Goal: Information Seeking & Learning: Find specific fact

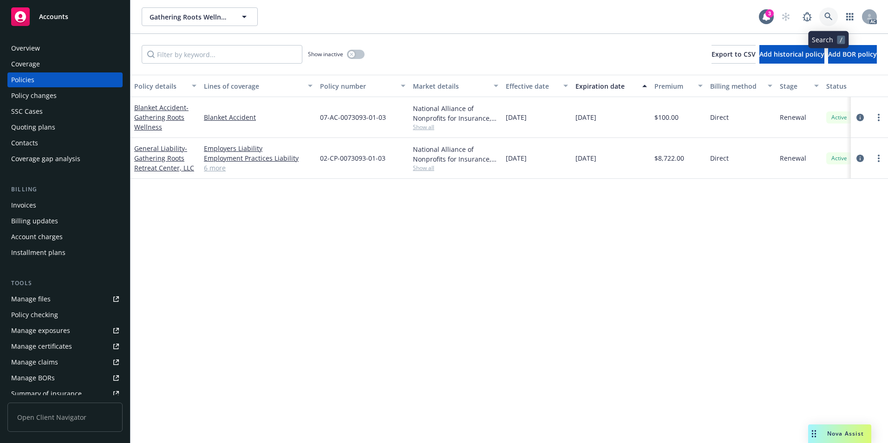
click at [825, 19] on icon at bounding box center [828, 17] width 8 height 8
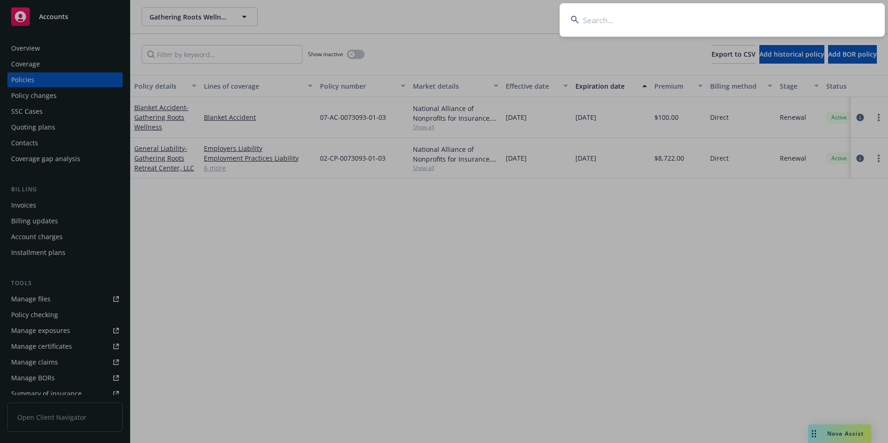
click at [692, 13] on input at bounding box center [722, 19] width 325 height 33
type input "D"
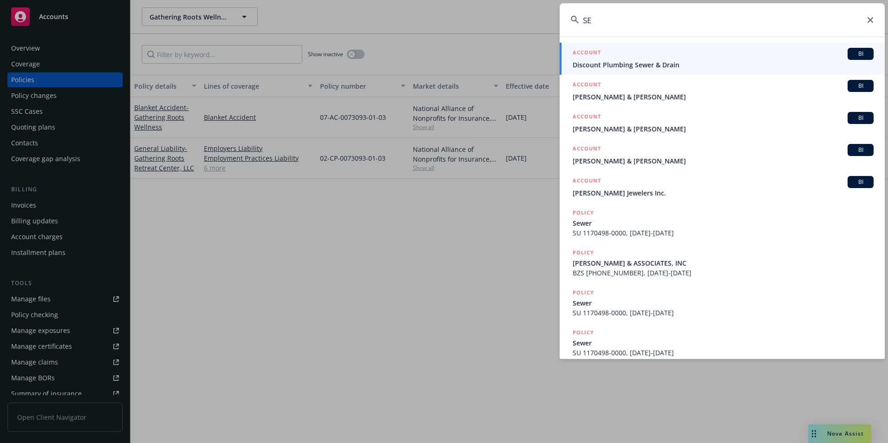
type input "S"
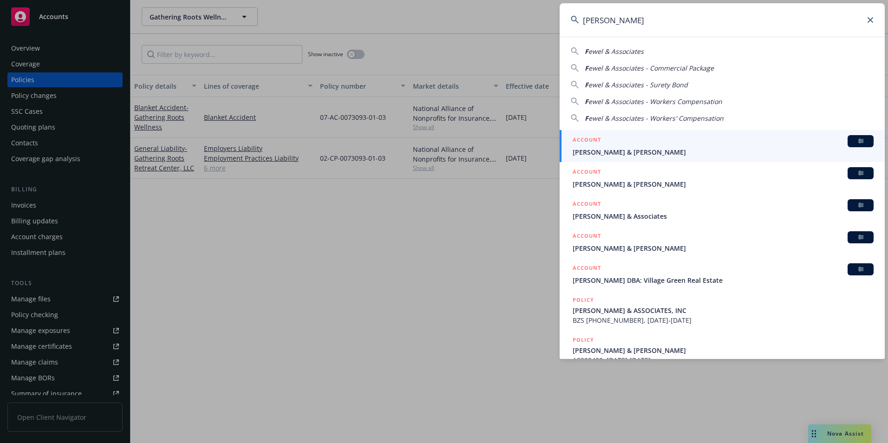
click at [633, 52] on span "ewel & Associates" at bounding box center [615, 51] width 55 height 9
type input "[PERSON_NAME] & Associates"
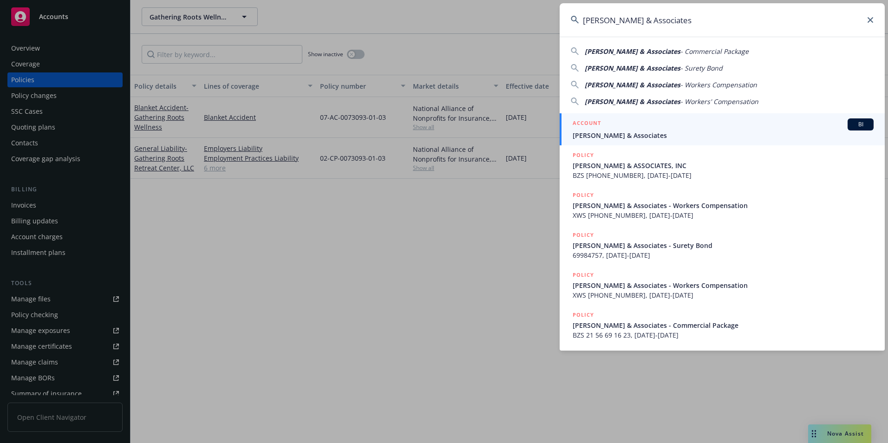
click at [596, 129] on h5 "ACCOUNT" at bounding box center [587, 123] width 28 height 11
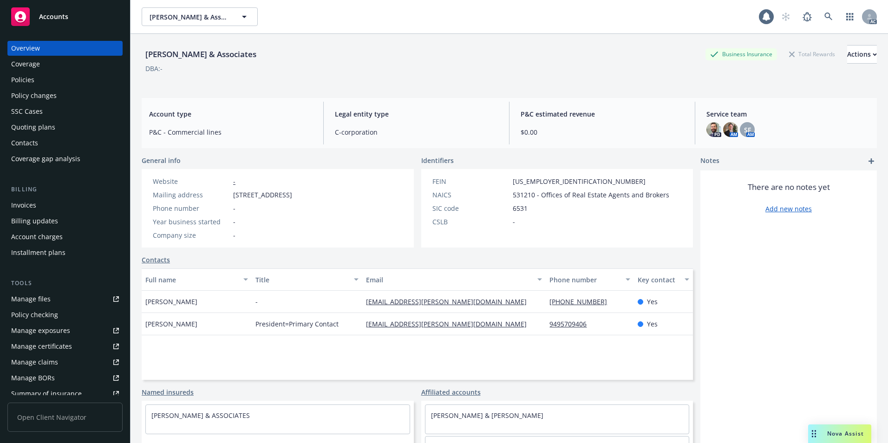
click at [53, 79] on div "Policies" at bounding box center [65, 79] width 108 height 15
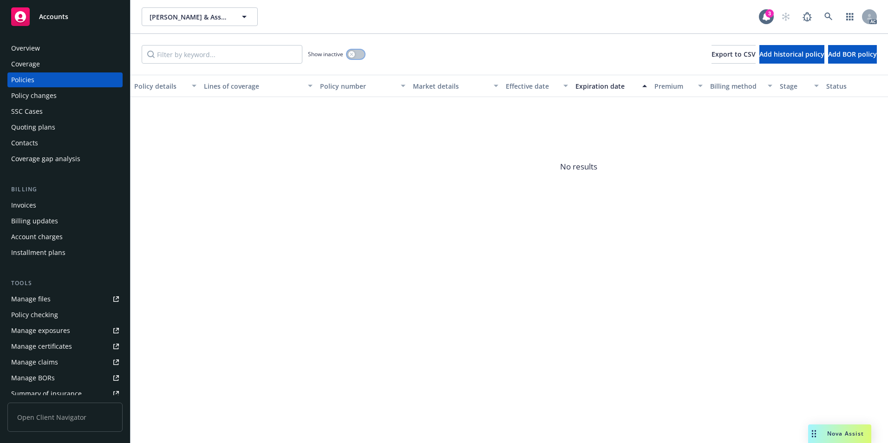
click at [358, 59] on button "button" at bounding box center [356, 54] width 18 height 9
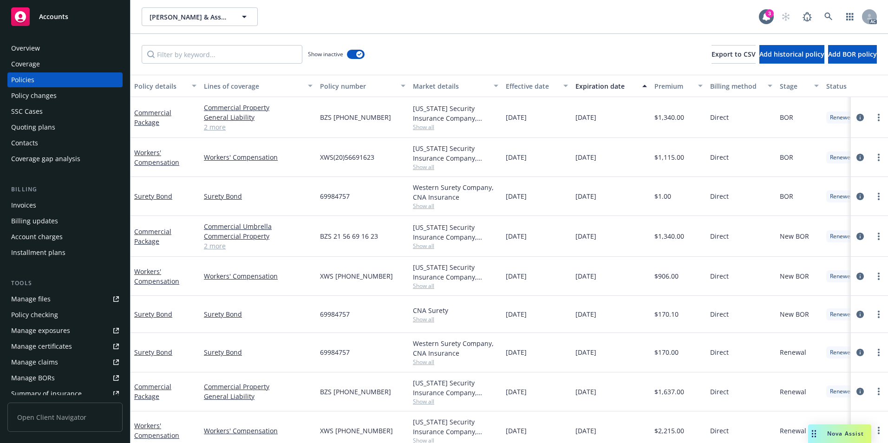
click at [520, 85] on div "Effective date" at bounding box center [532, 86] width 52 height 10
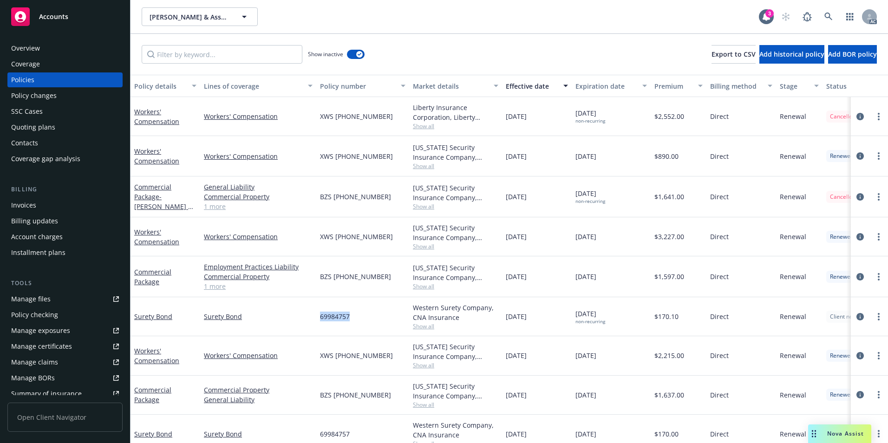
drag, startPoint x: 313, startPoint y: 318, endPoint x: 357, endPoint y: 318, distance: 44.1
click at [357, 318] on div "Surety Bond Surety Bond 69984757 Western Surety Company, CNA Insurance Show all…" at bounding box center [579, 316] width 896 height 39
copy div "69984757"
click at [825, 15] on icon at bounding box center [828, 17] width 8 height 8
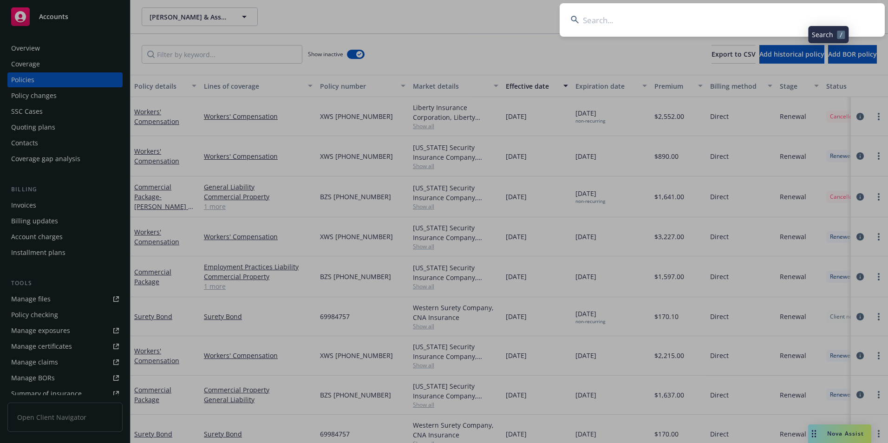
click at [784, 23] on input at bounding box center [722, 19] width 325 height 33
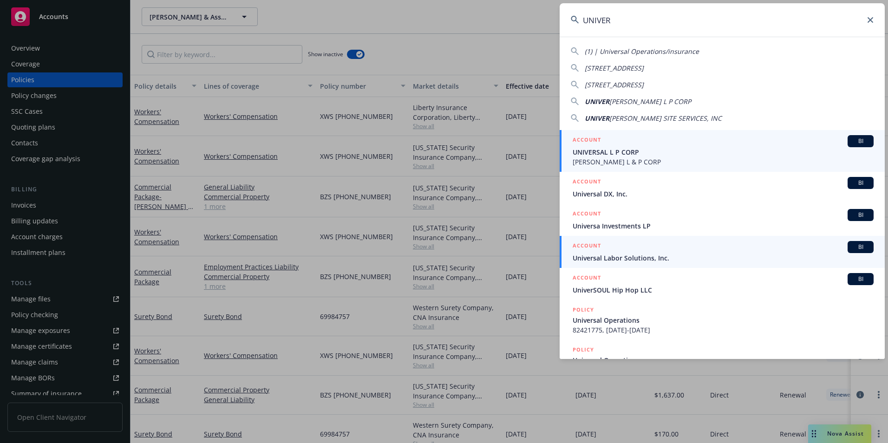
type input "UNIVER"
click at [645, 256] on span "Universal Labor Solutions, Inc." at bounding box center [723, 258] width 301 height 10
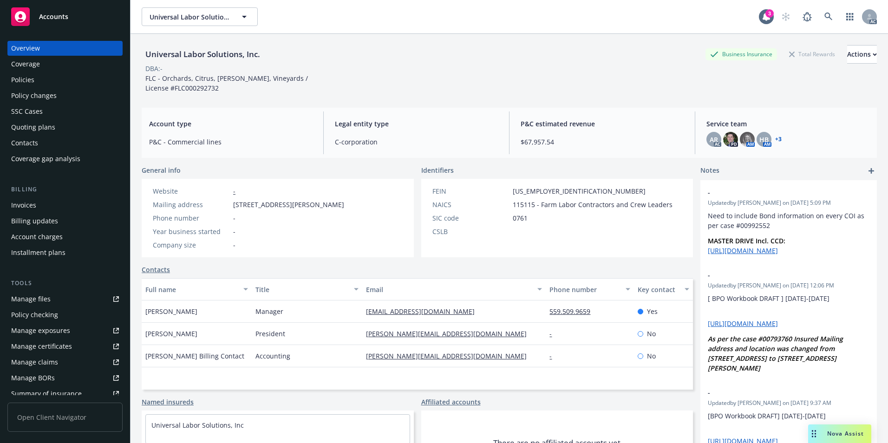
click at [44, 73] on div "Policies" at bounding box center [65, 79] width 108 height 15
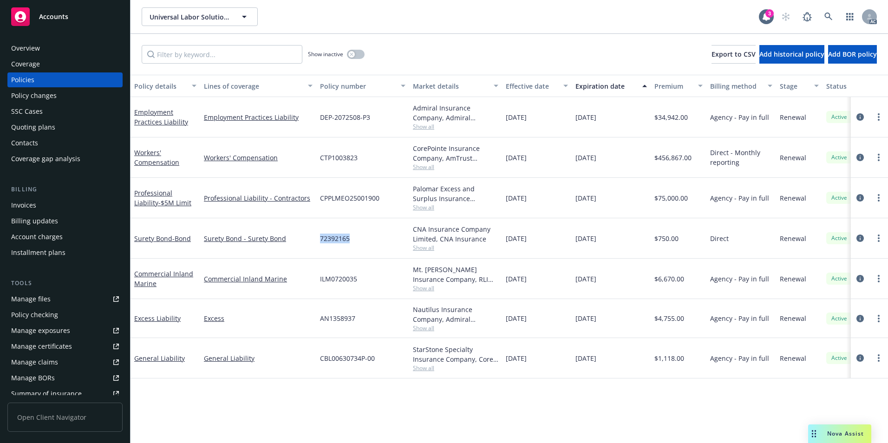
drag, startPoint x: 320, startPoint y: 243, endPoint x: 357, endPoint y: 245, distance: 36.3
click at [357, 245] on div "72392165" at bounding box center [362, 238] width 93 height 40
copy span "72392165"
click at [168, 240] on link "Surety [PERSON_NAME]" at bounding box center [162, 238] width 57 height 9
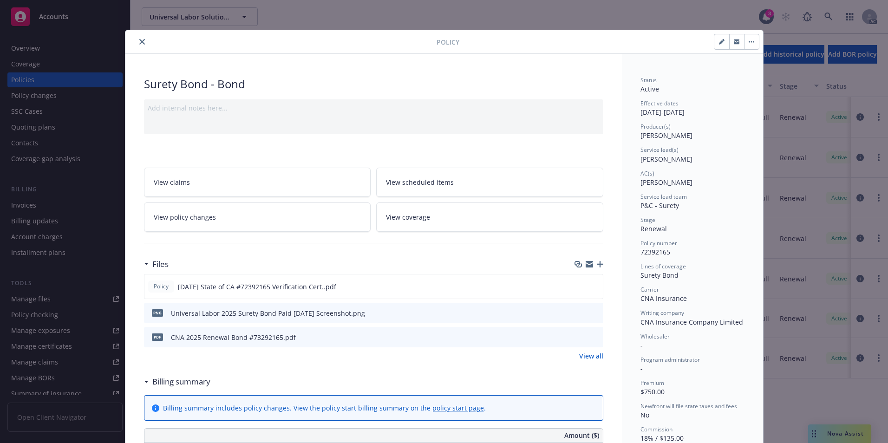
click at [137, 45] on button "close" at bounding box center [142, 41] width 11 height 11
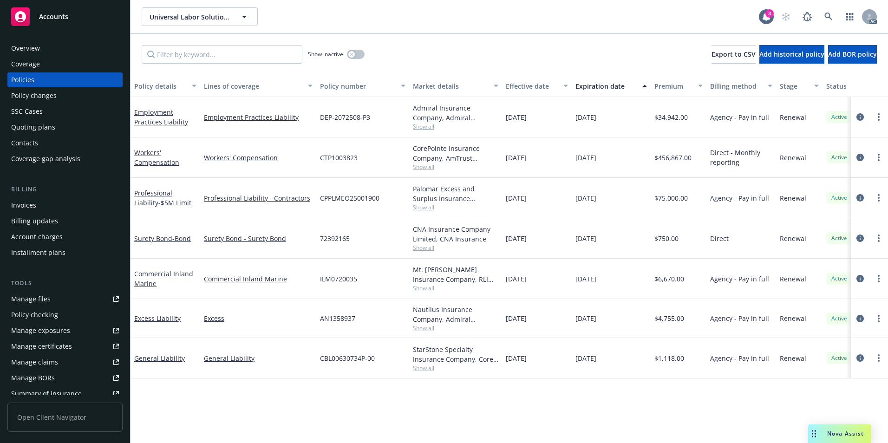
click at [485, 48] on div "Show inactive Export to CSV Add historical policy Add BOR policy" at bounding box center [510, 54] width 758 height 41
click at [828, 15] on icon at bounding box center [828, 17] width 8 height 8
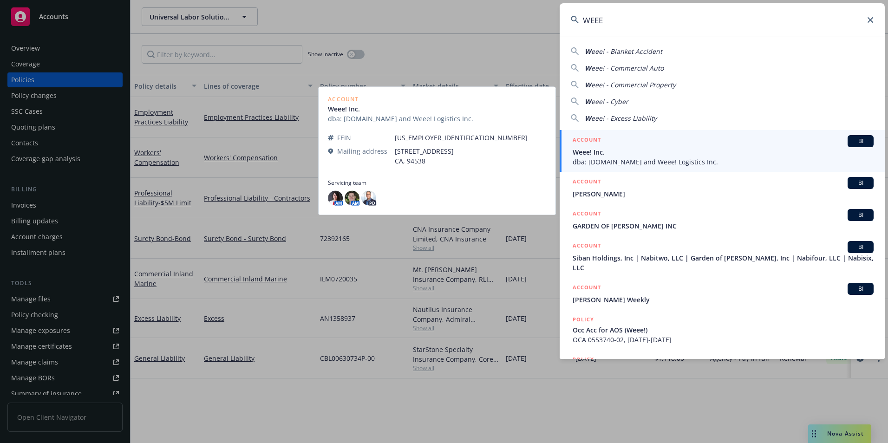
type input "WEEE"
click at [631, 150] on span "Weee! Inc." at bounding box center [723, 152] width 301 height 10
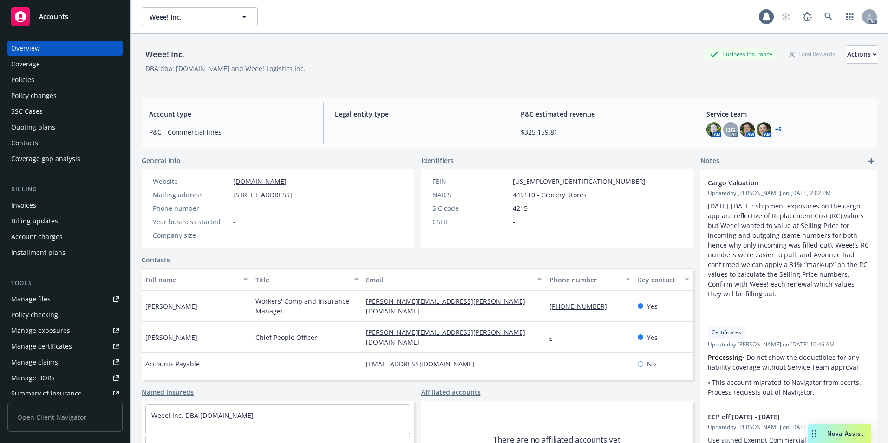
click at [54, 79] on div "Policies" at bounding box center [65, 79] width 108 height 15
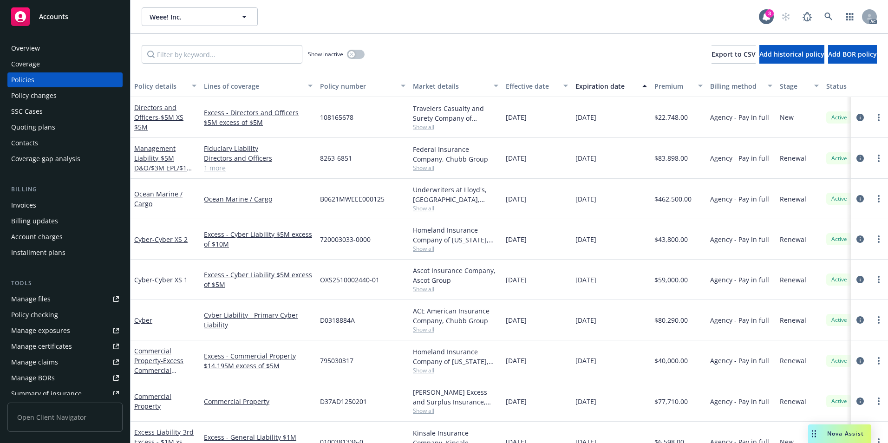
click at [530, 84] on div "Effective date" at bounding box center [532, 86] width 52 height 10
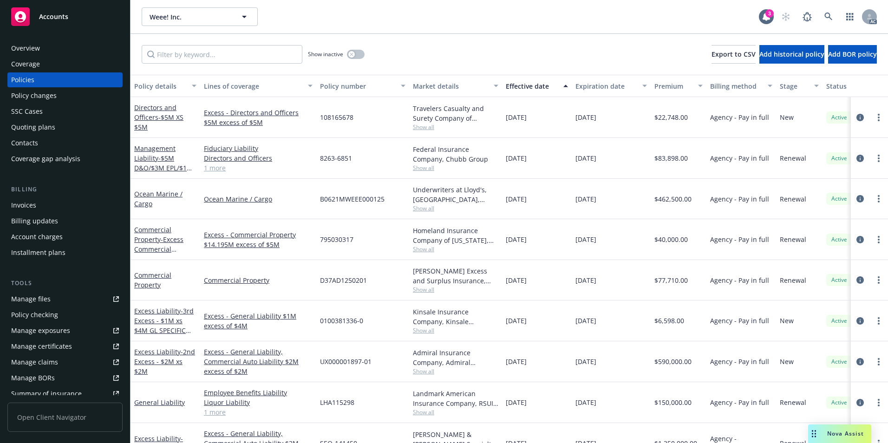
click at [530, 84] on div "Effective date" at bounding box center [532, 86] width 52 height 10
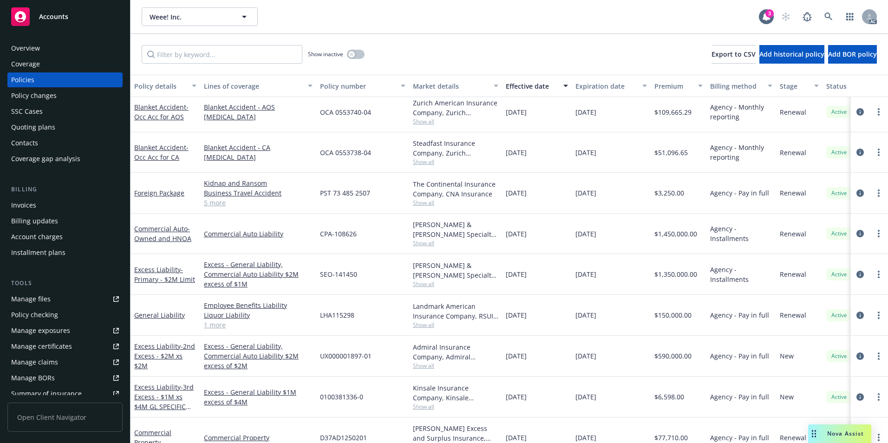
scroll to position [279, 0]
